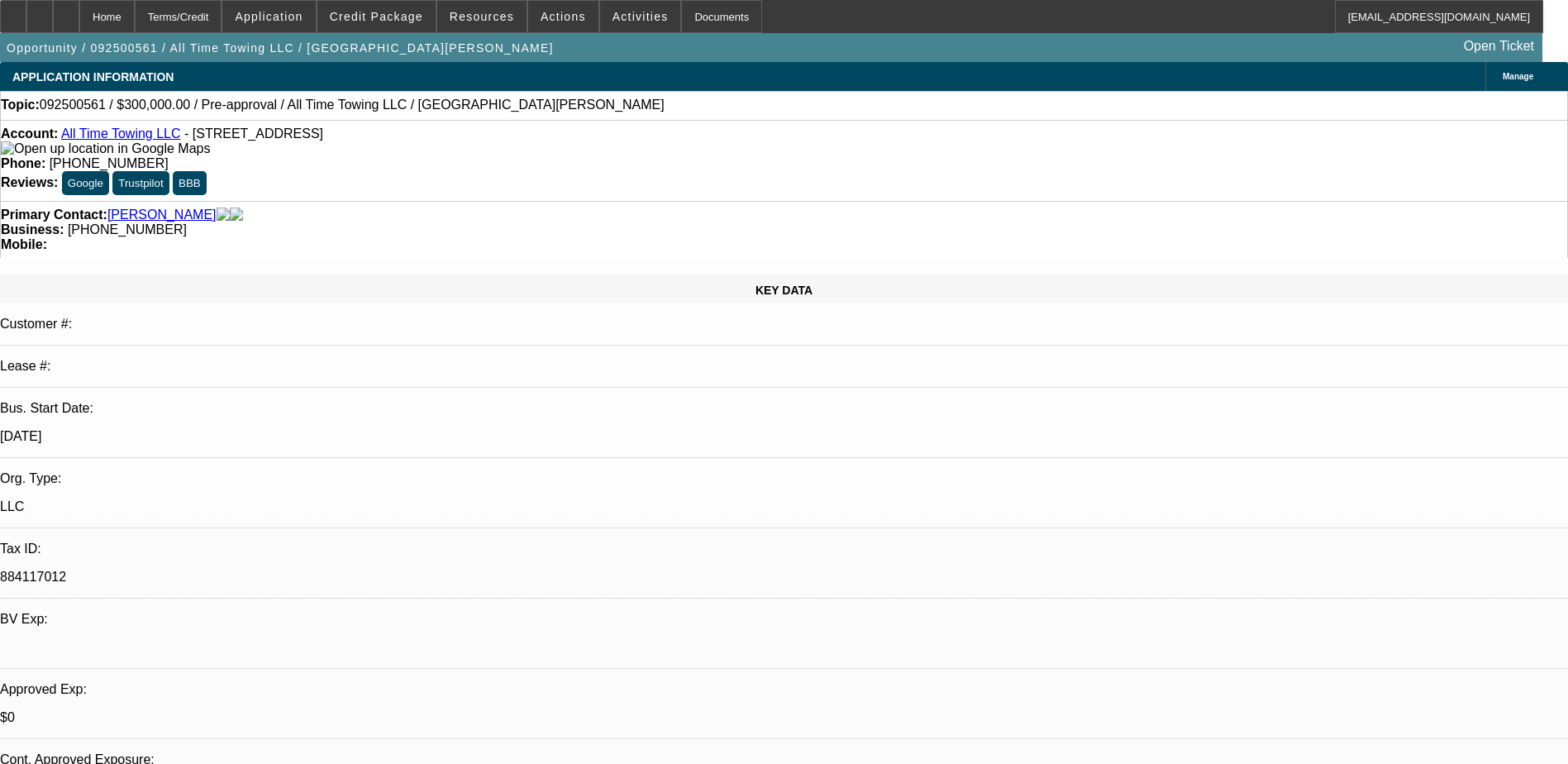
select select "2"
select select "0.1"
select select "4"
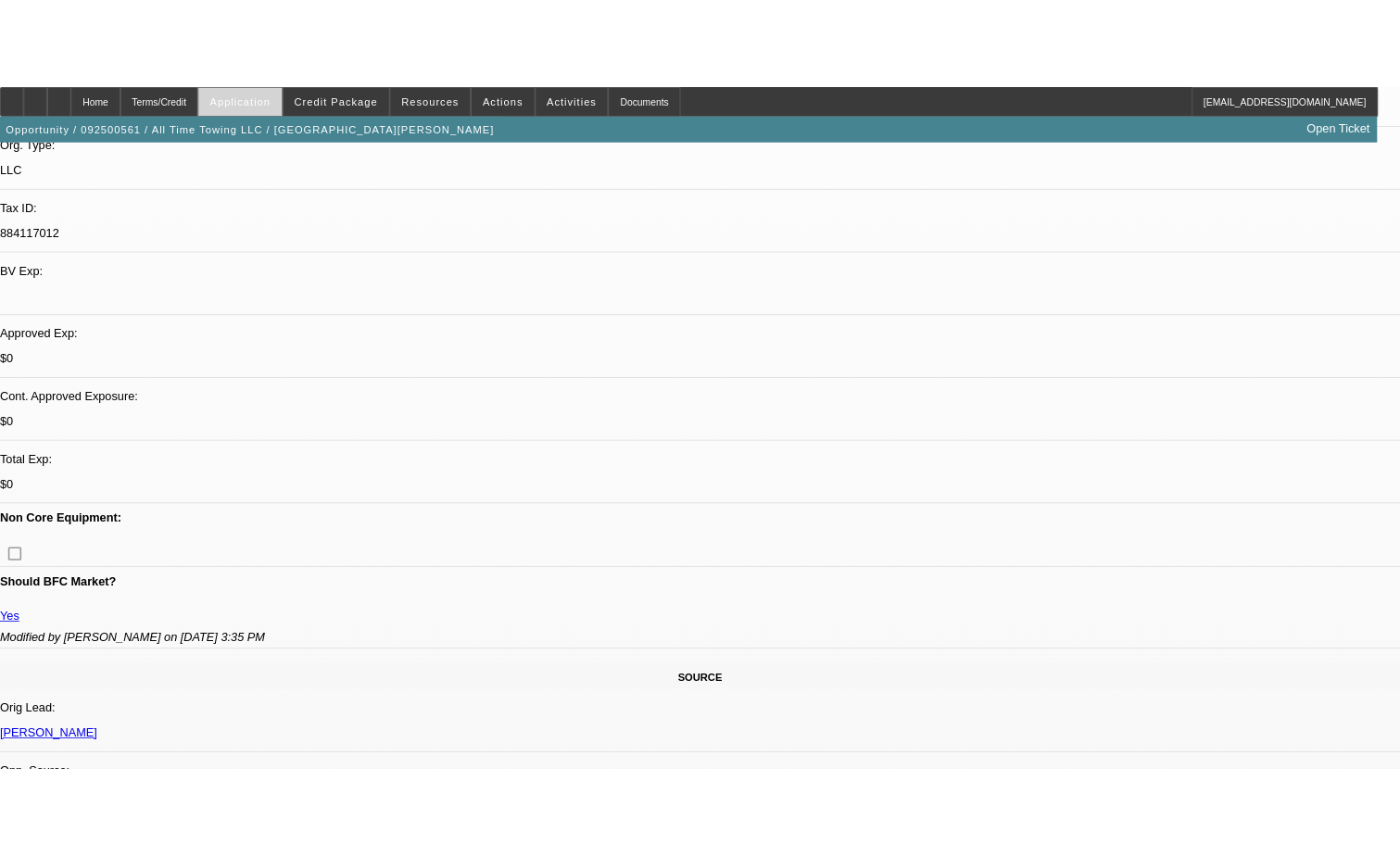
scroll to position [480, 0]
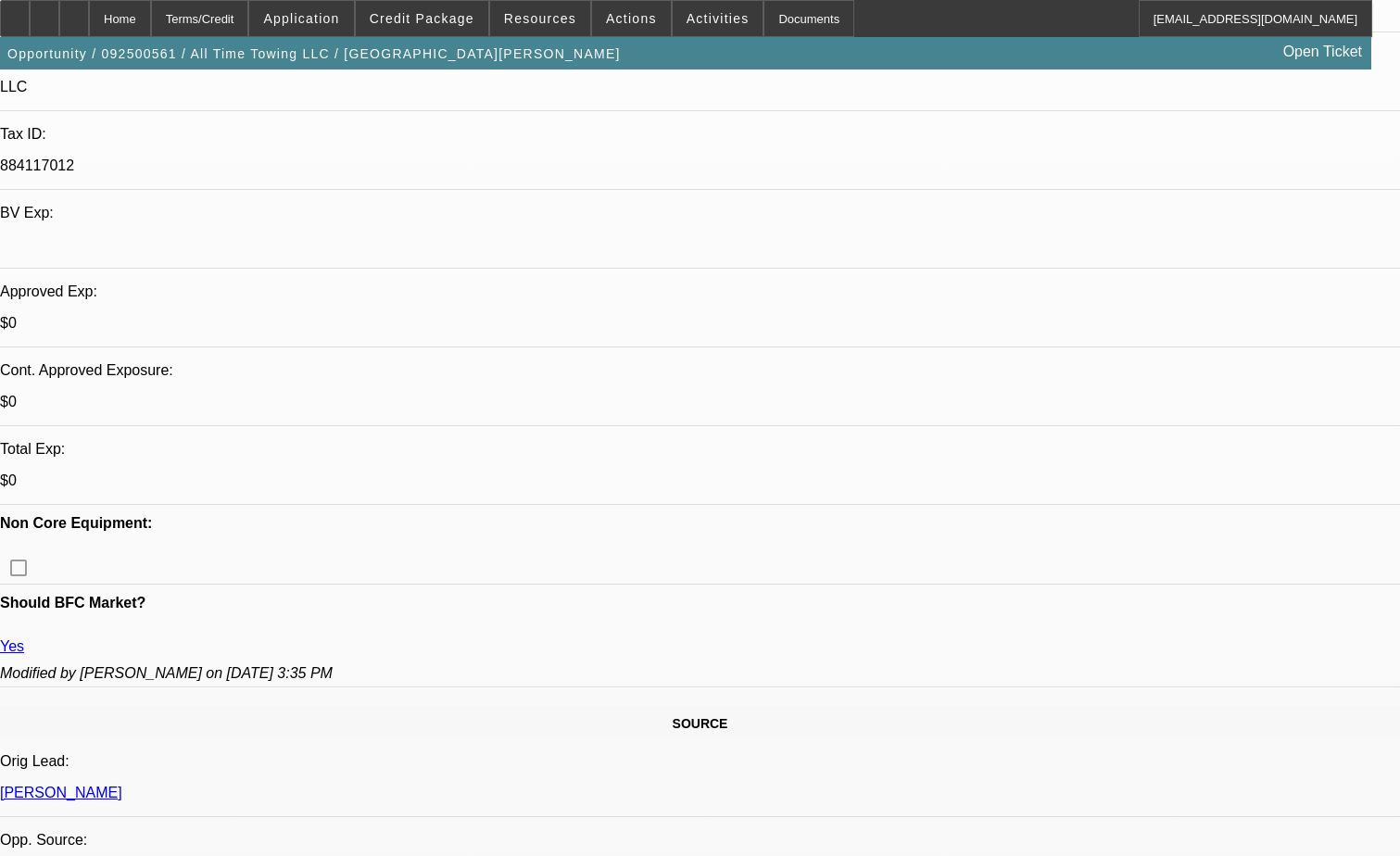
drag, startPoint x: 1085, startPoint y: 516, endPoint x: 944, endPoint y: 458, distance: 152.5
copy div "Joesph Dickson is looking for a Pre-Approval for 300,000 dollars for 2 internat…"
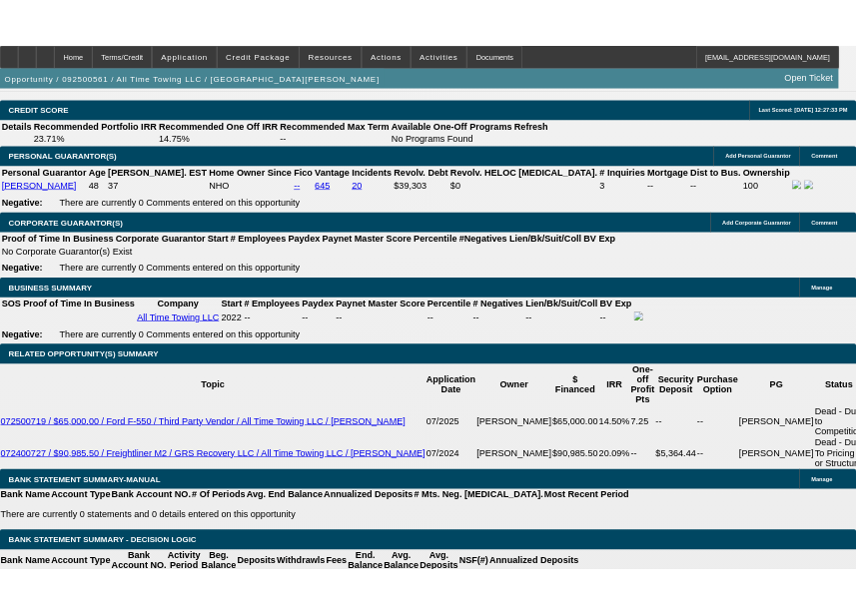
scroll to position [2915, 0]
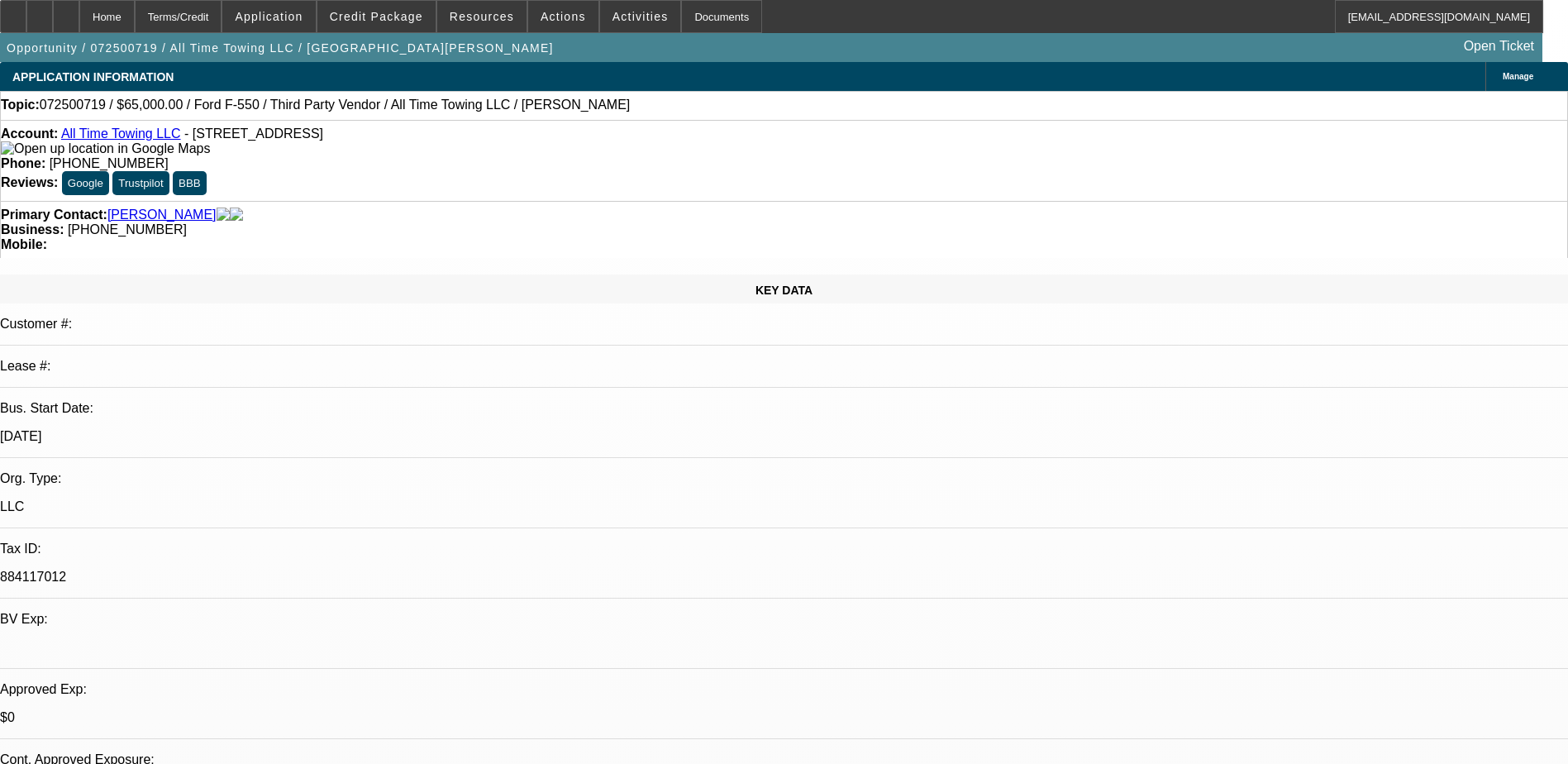
select select "0"
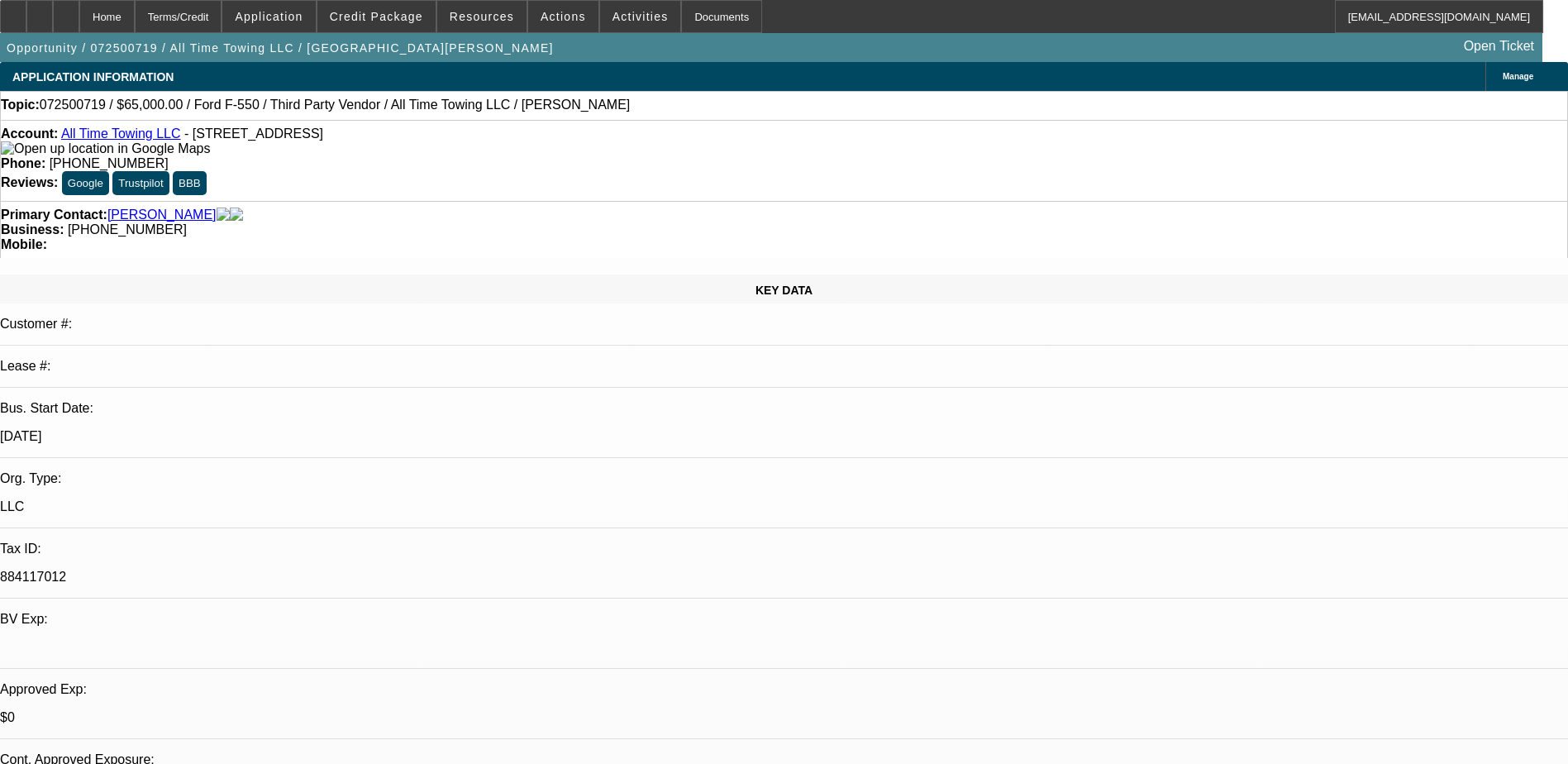
select select "0"
select select "1"
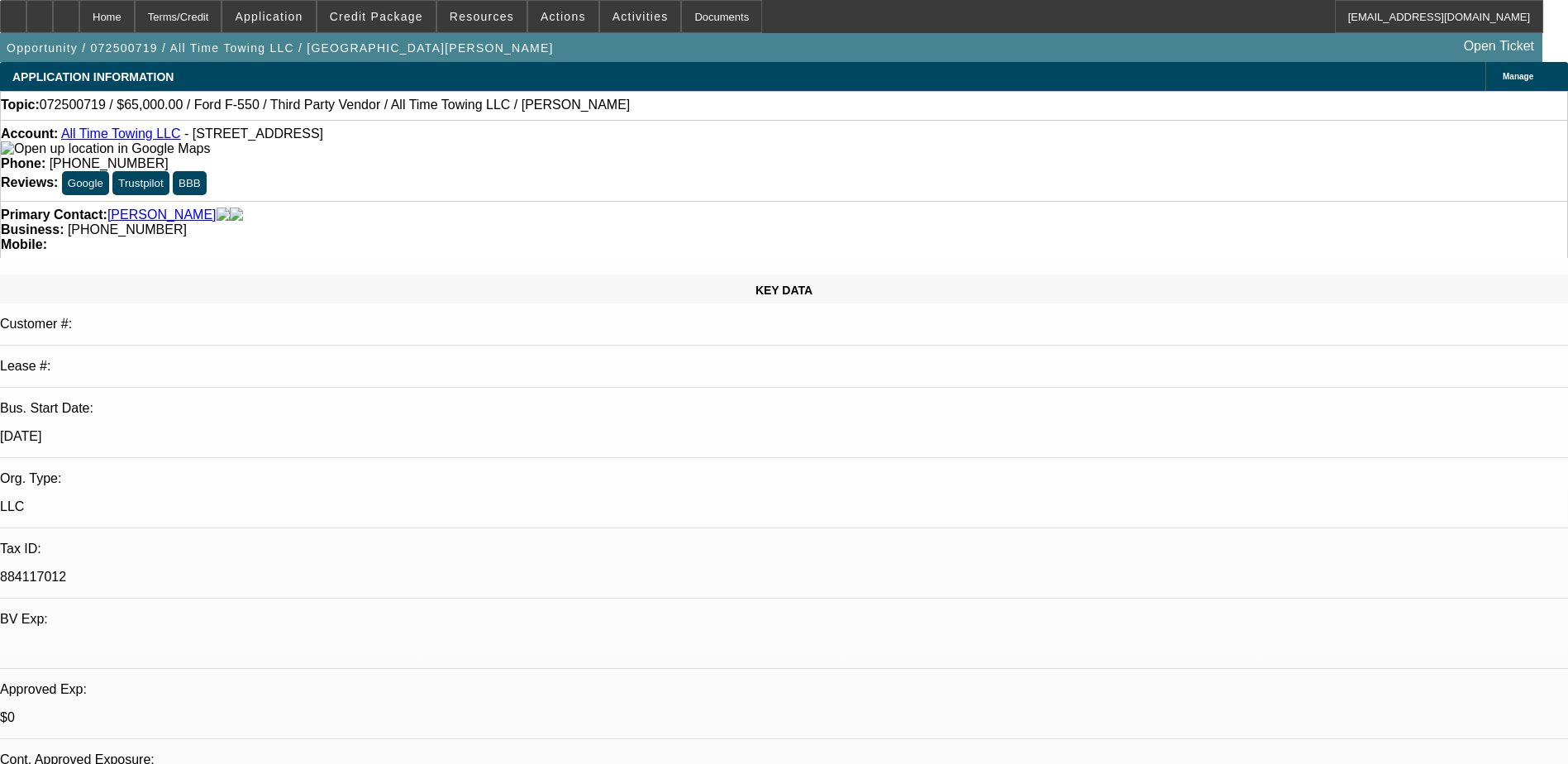
select select "3"
select select "6"
select select "1"
select select "3"
select select "6"
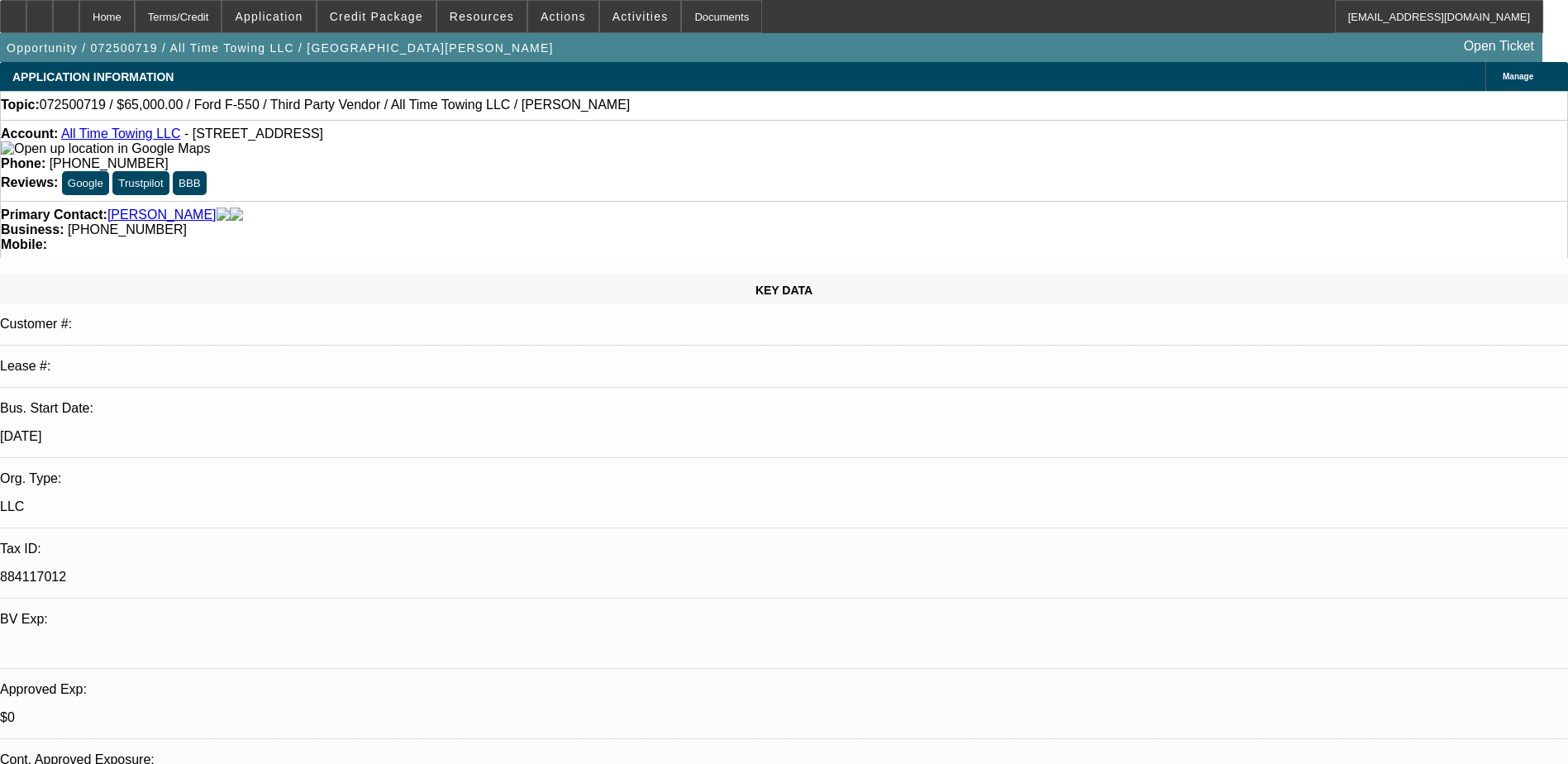
select select "1"
select select "3"
select select "6"
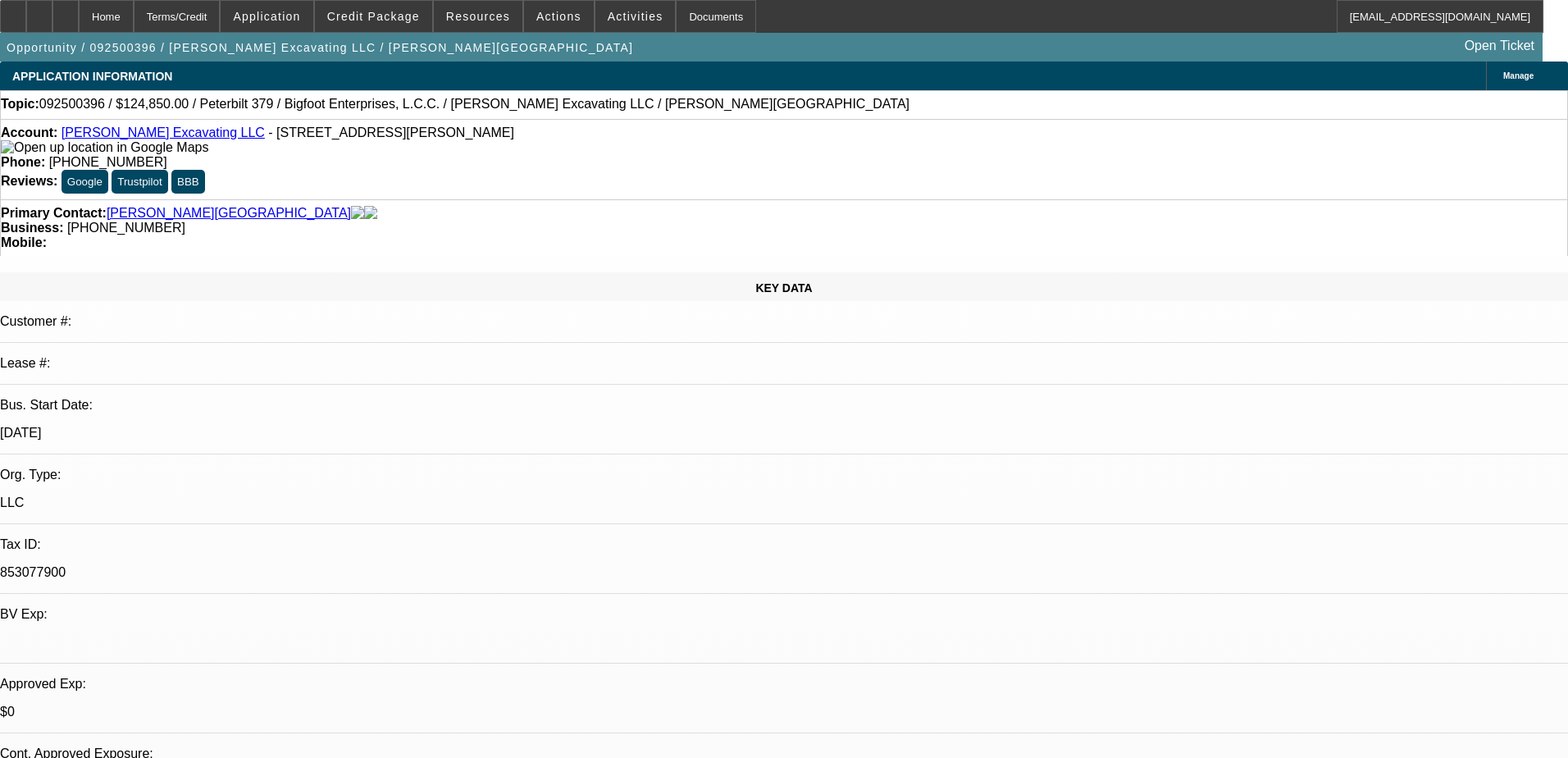
select select "0"
select select "2"
select select "0"
select select "6"
